Goal: Browse casually

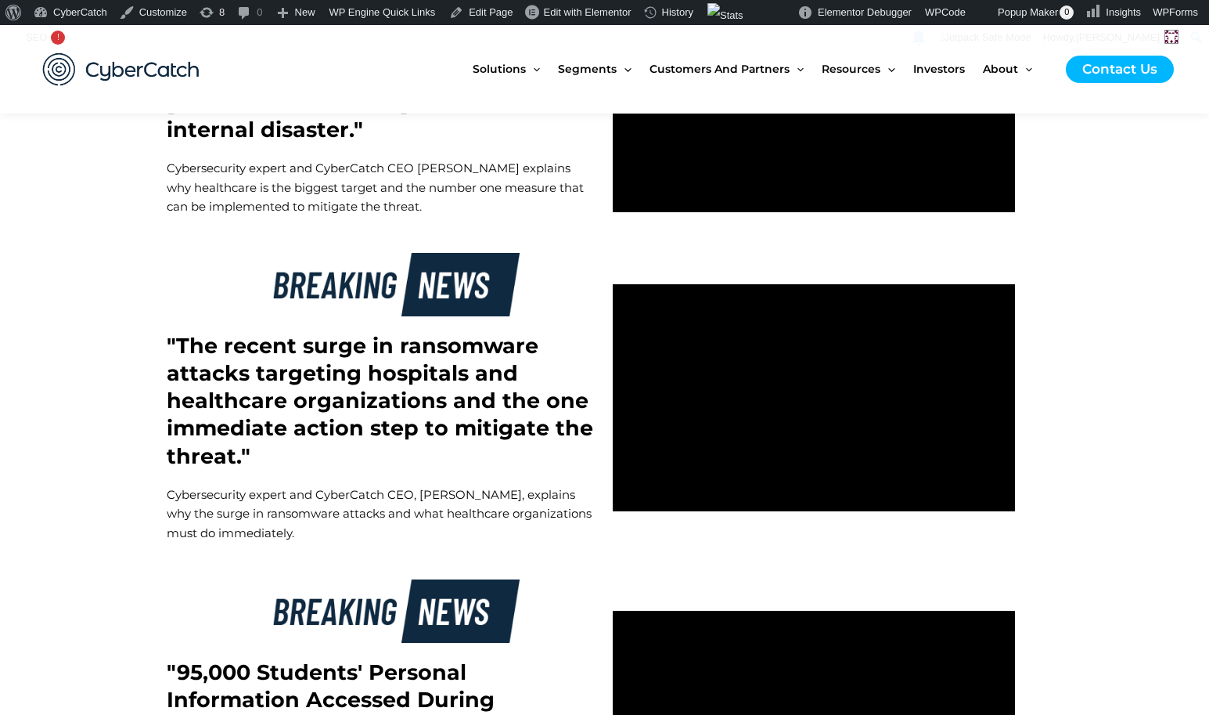
click at [129, 73] on img at bounding box center [121, 69] width 188 height 65
